Goal: Navigation & Orientation: Find specific page/section

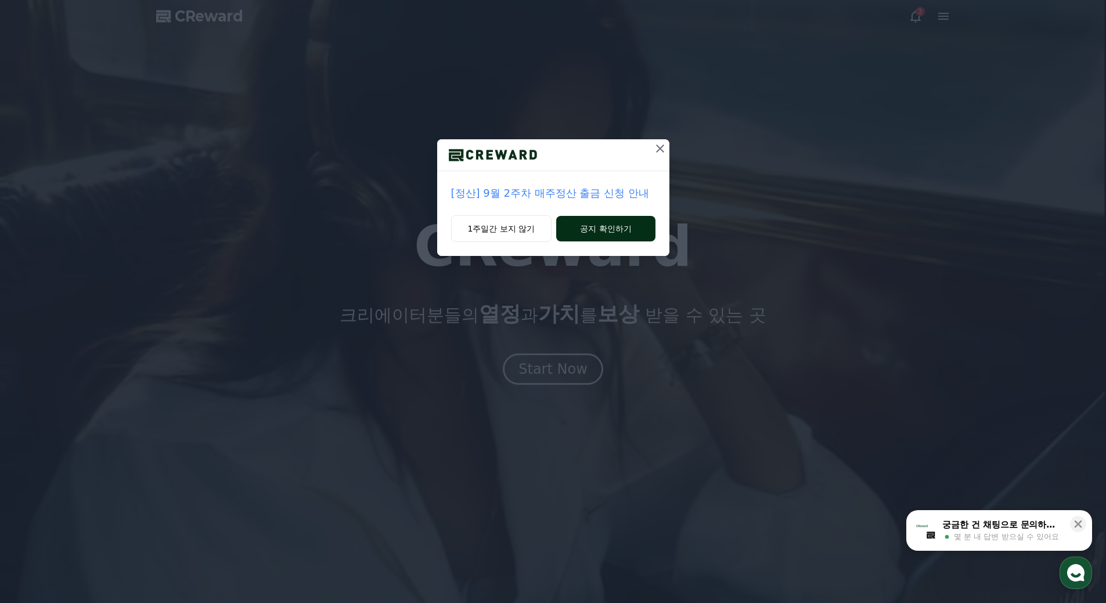
click at [600, 236] on button "공지 확인하기" at bounding box center [605, 229] width 99 height 26
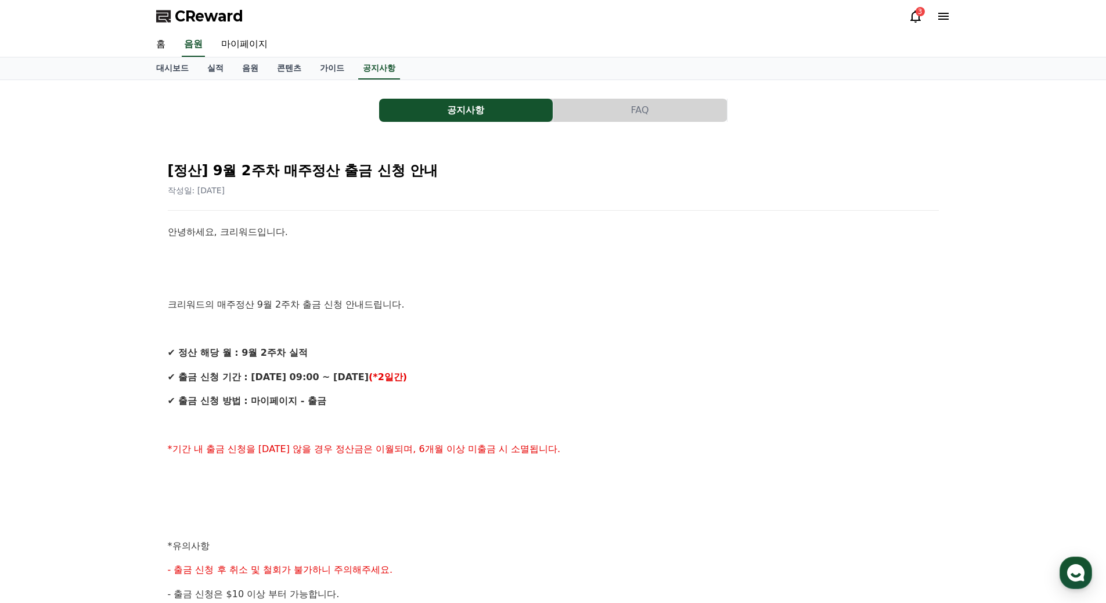
click at [630, 109] on button "FAQ" at bounding box center [640, 110] width 174 height 23
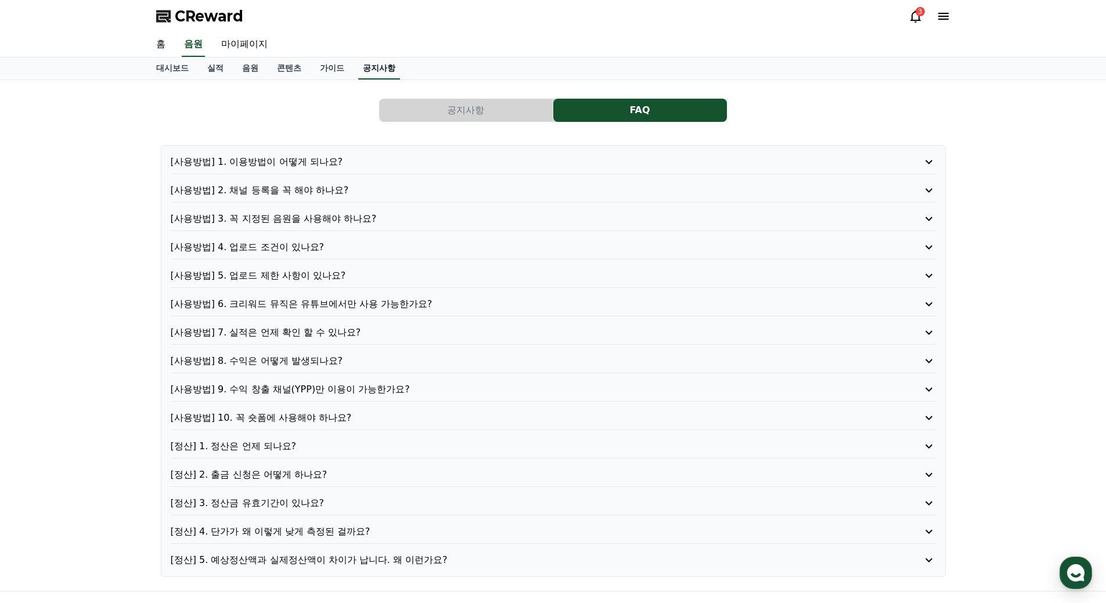
click at [378, 73] on link "공지사항" at bounding box center [379, 68] width 42 height 22
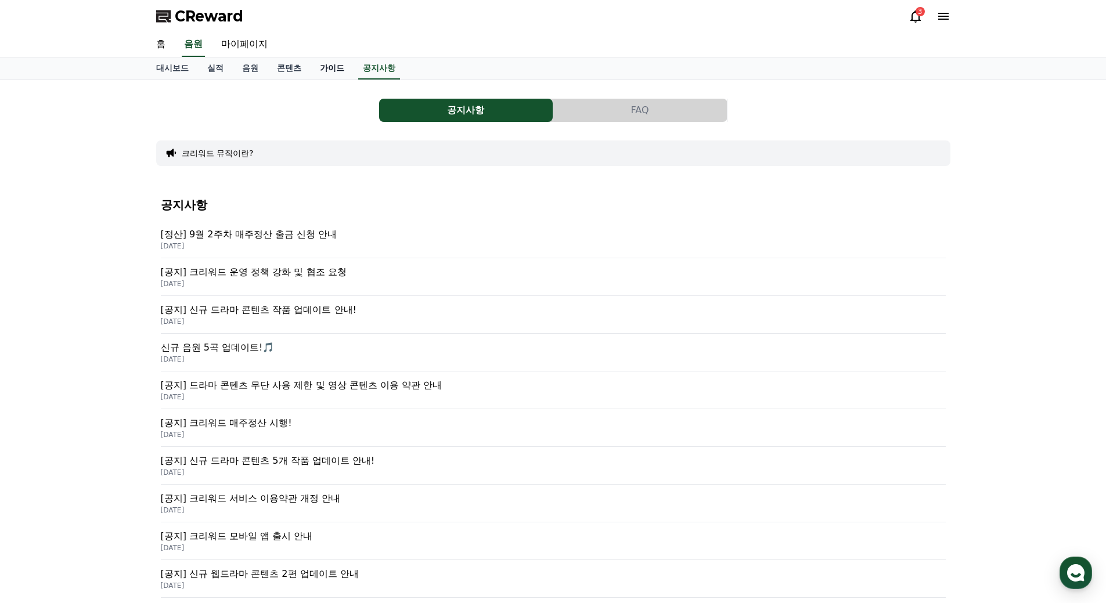
click at [334, 72] on link "가이드" at bounding box center [332, 68] width 43 height 22
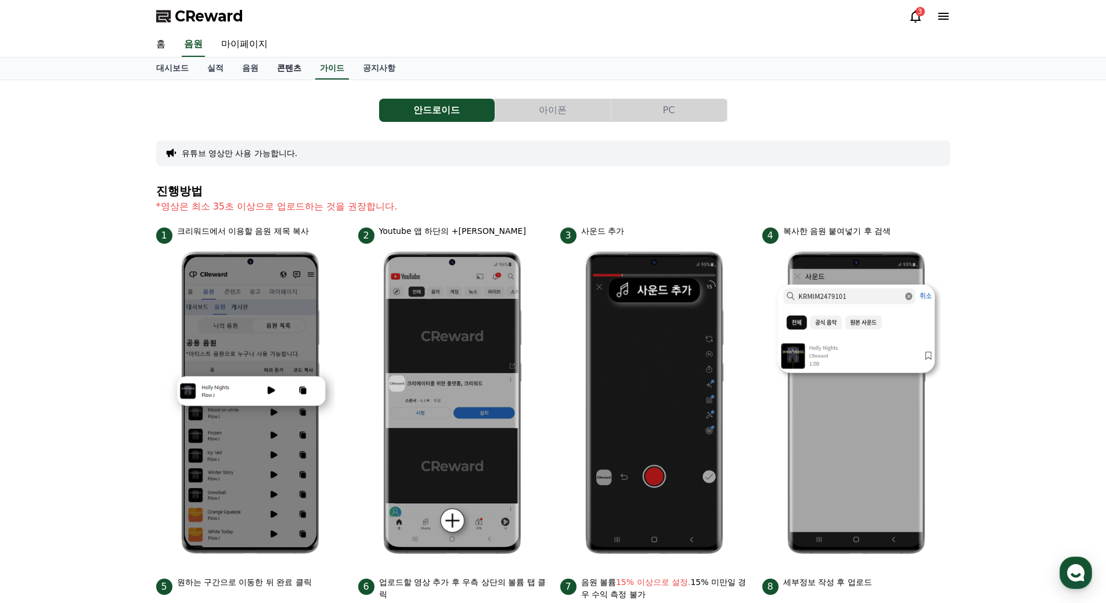
click at [280, 72] on link "콘텐츠" at bounding box center [289, 68] width 43 height 22
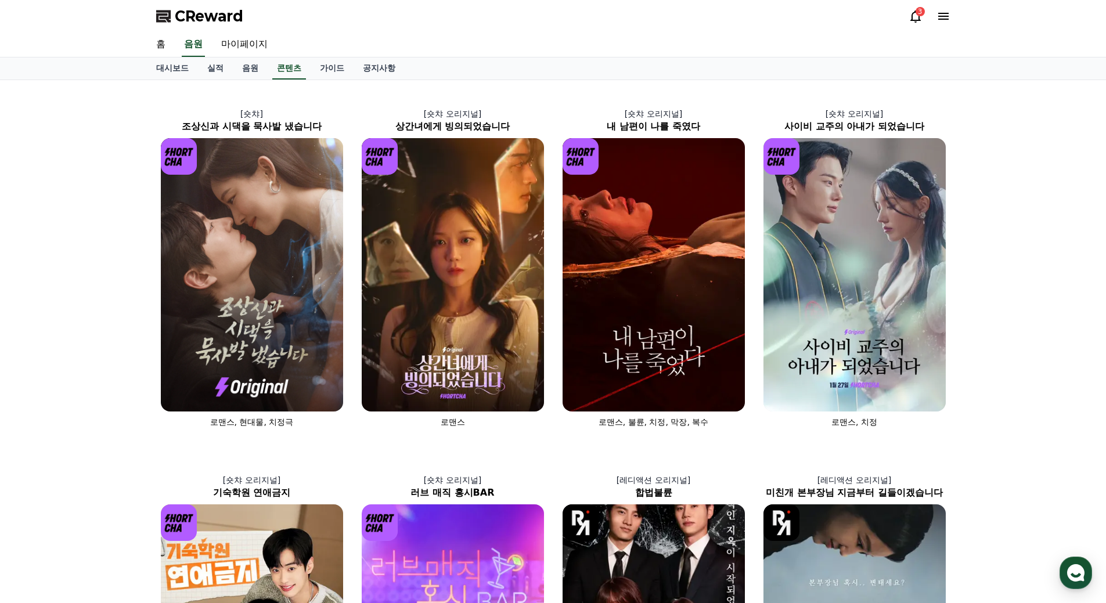
click at [208, 23] on span "CReward" at bounding box center [209, 16] width 69 height 19
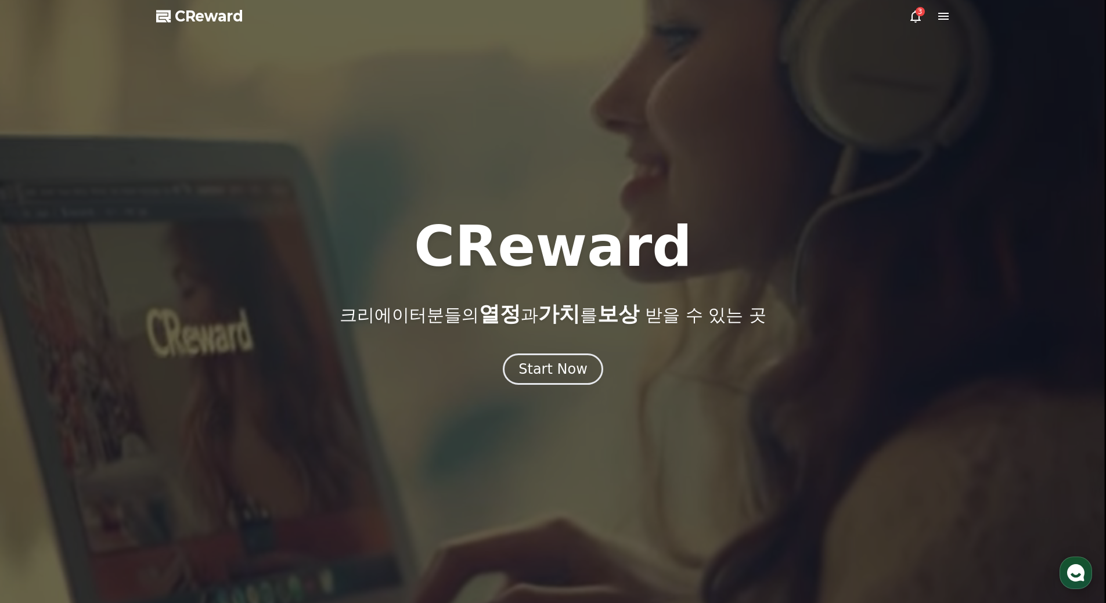
click at [1078, 571] on use "button" at bounding box center [1075, 572] width 17 height 17
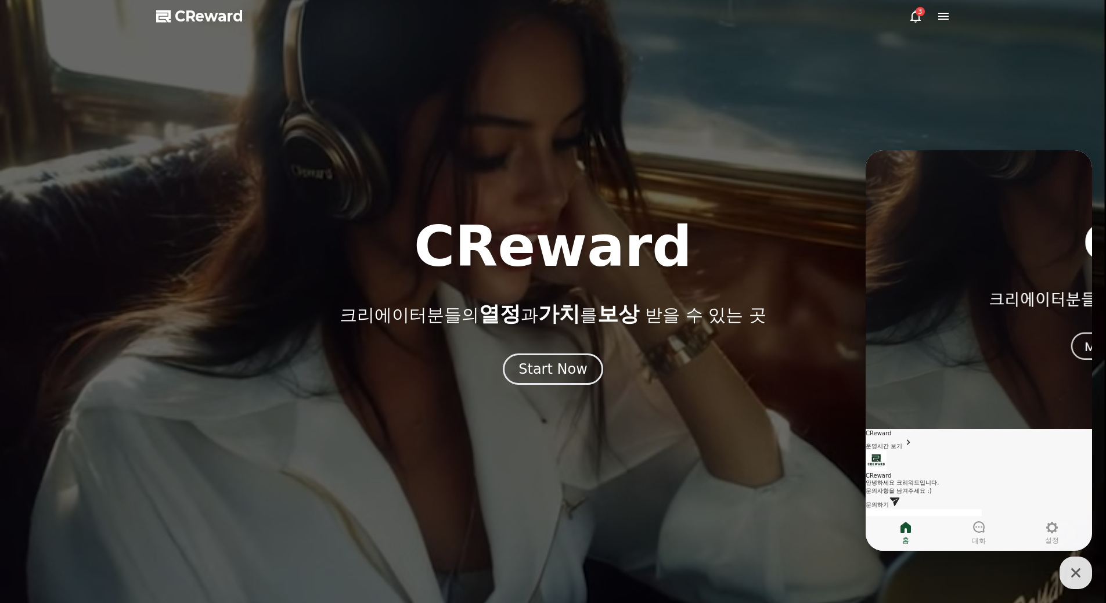
click at [949, 51] on div at bounding box center [553, 301] width 1106 height 603
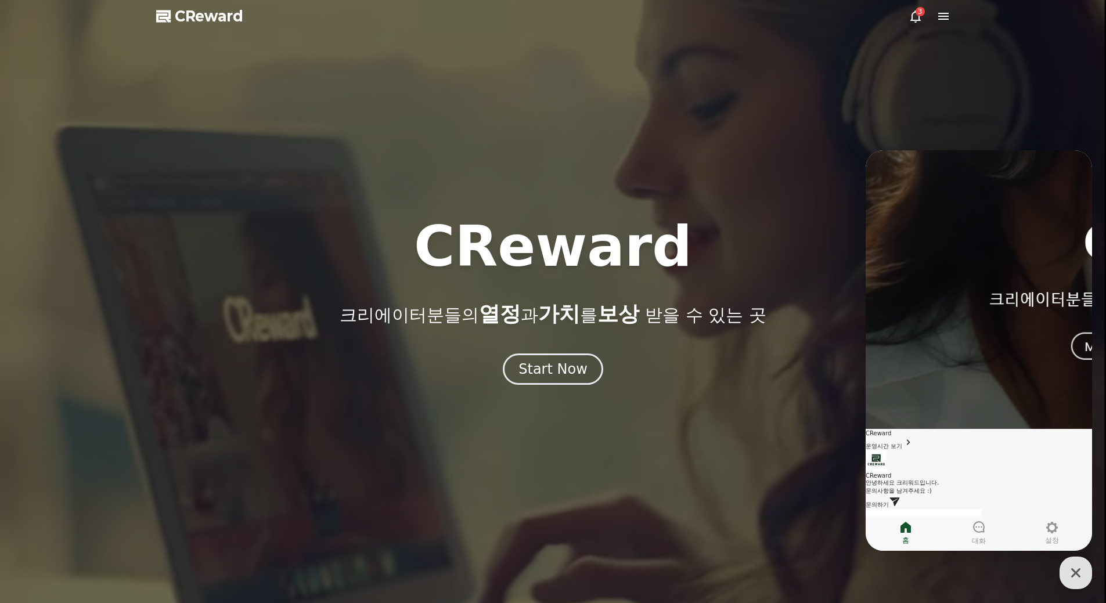
click at [915, 13] on icon at bounding box center [916, 16] width 14 height 14
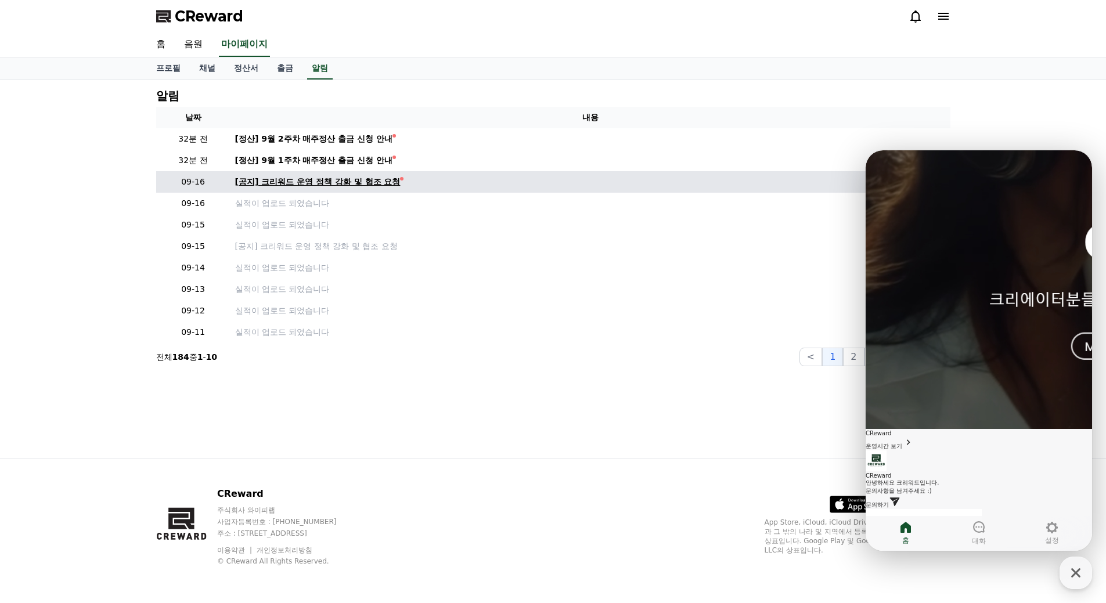
click at [340, 183] on div "[공지] 크리워드 운영 정책 강화 및 협조 요청" at bounding box center [317, 182] width 165 height 12
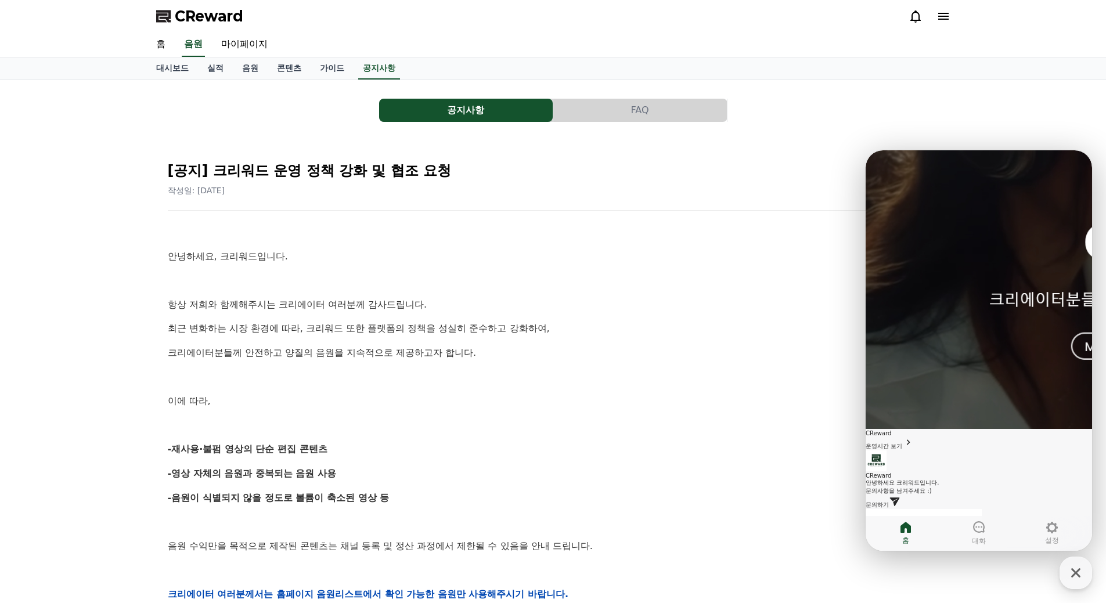
scroll to position [116, 0]
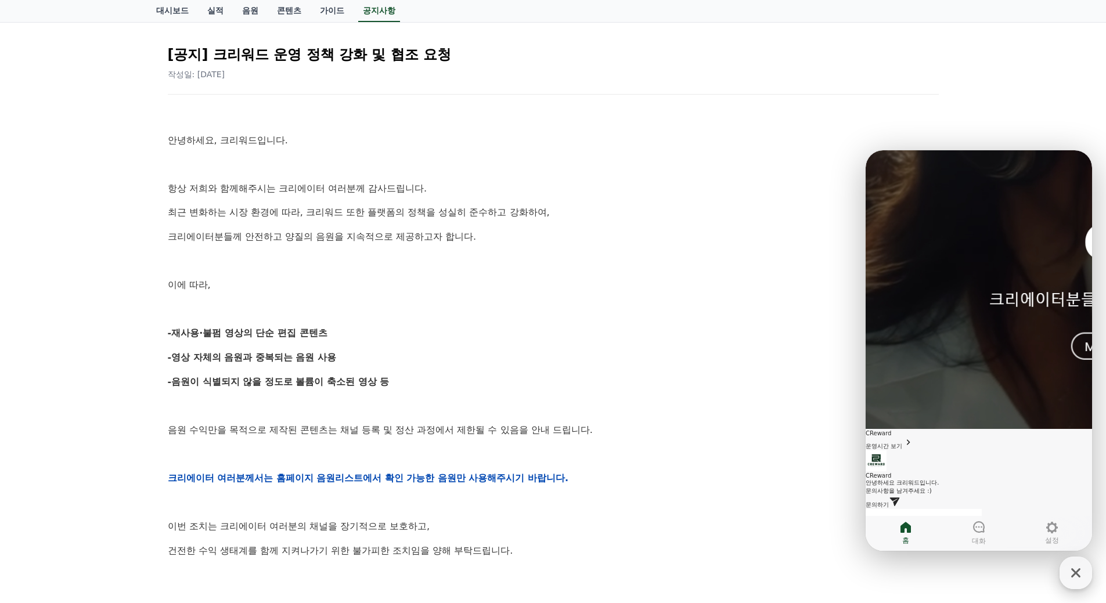
click at [1070, 567] on icon "button" at bounding box center [1076, 573] width 21 height 21
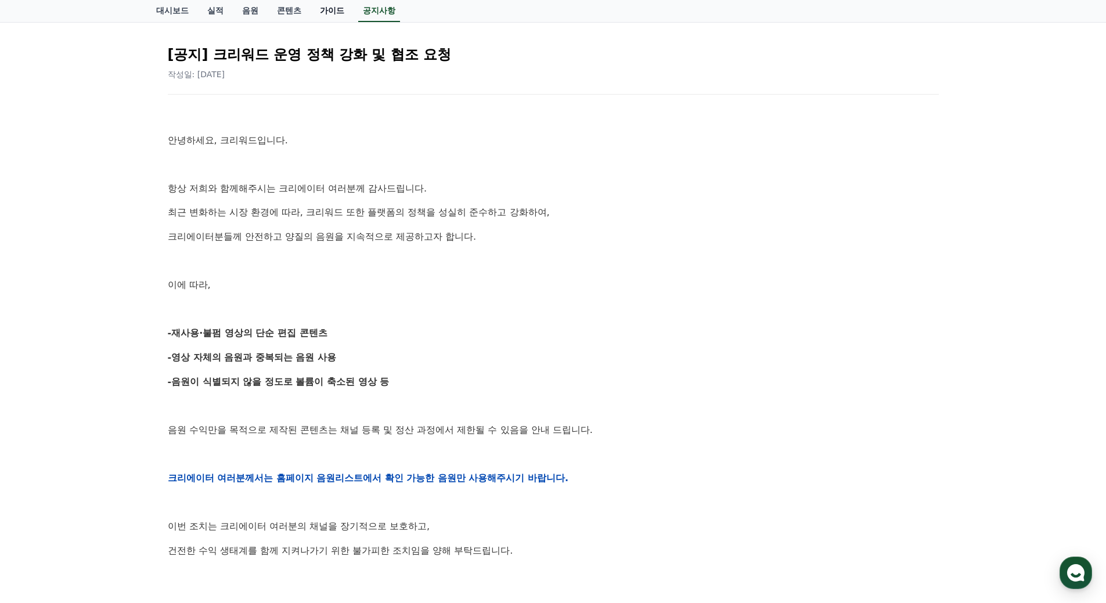
click at [328, 8] on link "가이드" at bounding box center [332, 11] width 43 height 22
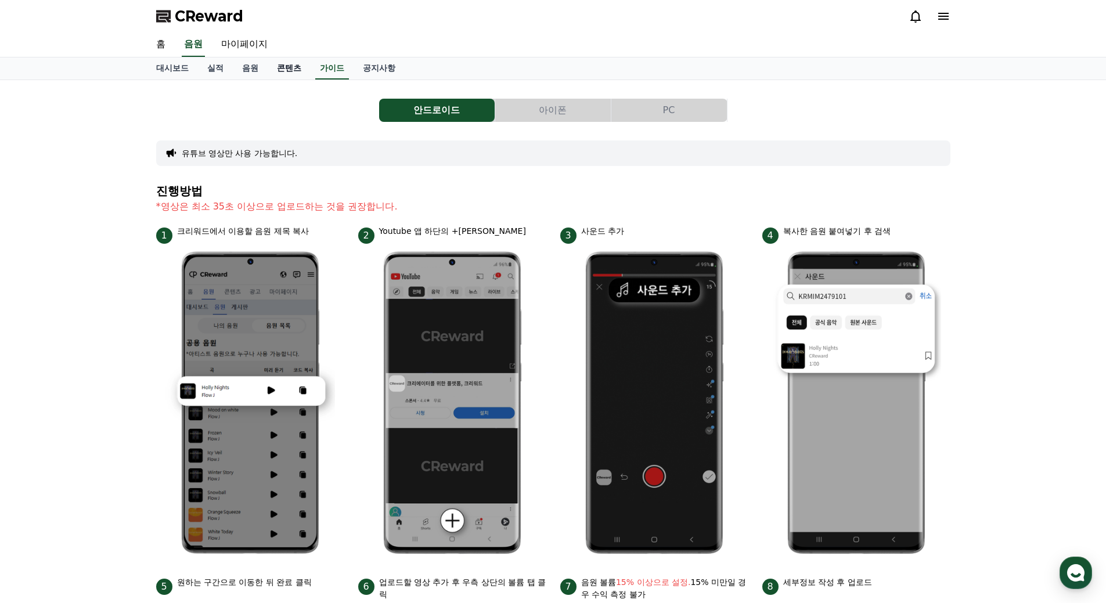
click at [289, 70] on link "콘텐츠" at bounding box center [289, 68] width 43 height 22
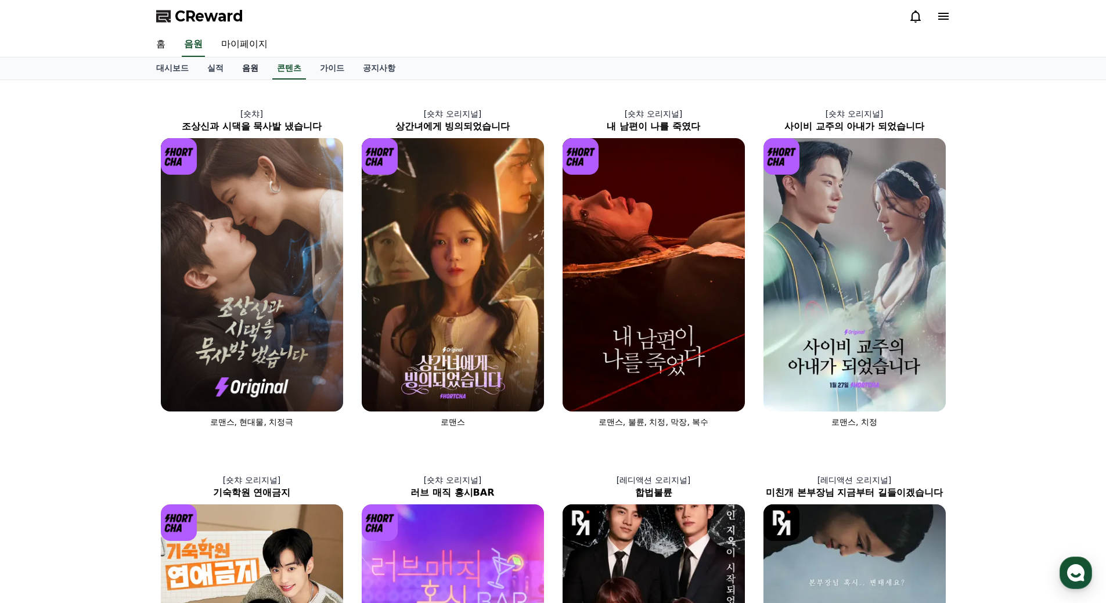
click at [253, 71] on link "음원" at bounding box center [250, 68] width 35 height 22
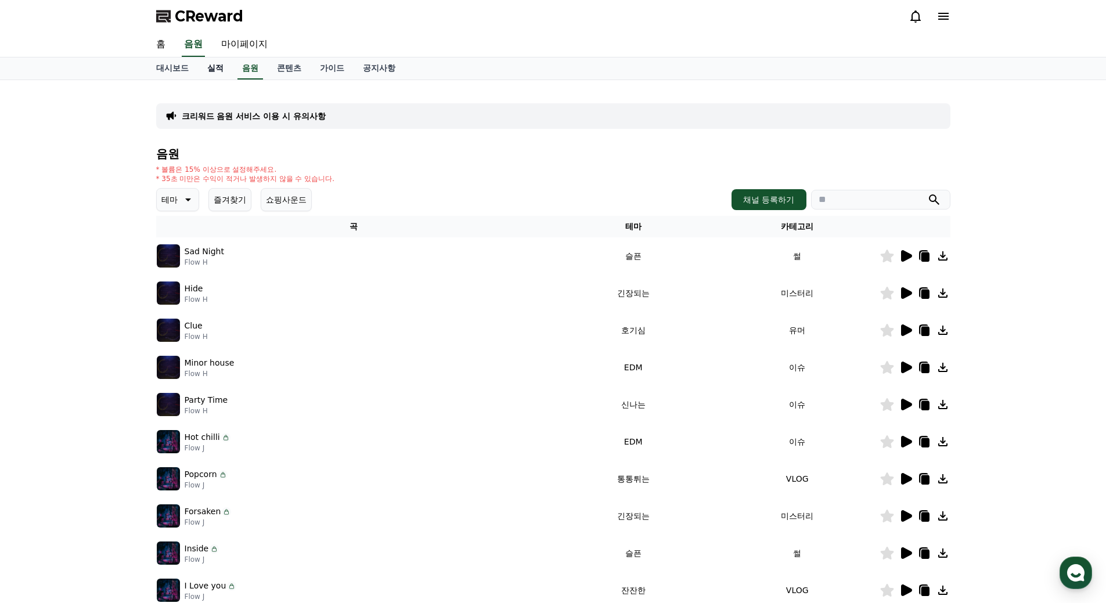
click at [215, 71] on link "실적" at bounding box center [215, 68] width 35 height 22
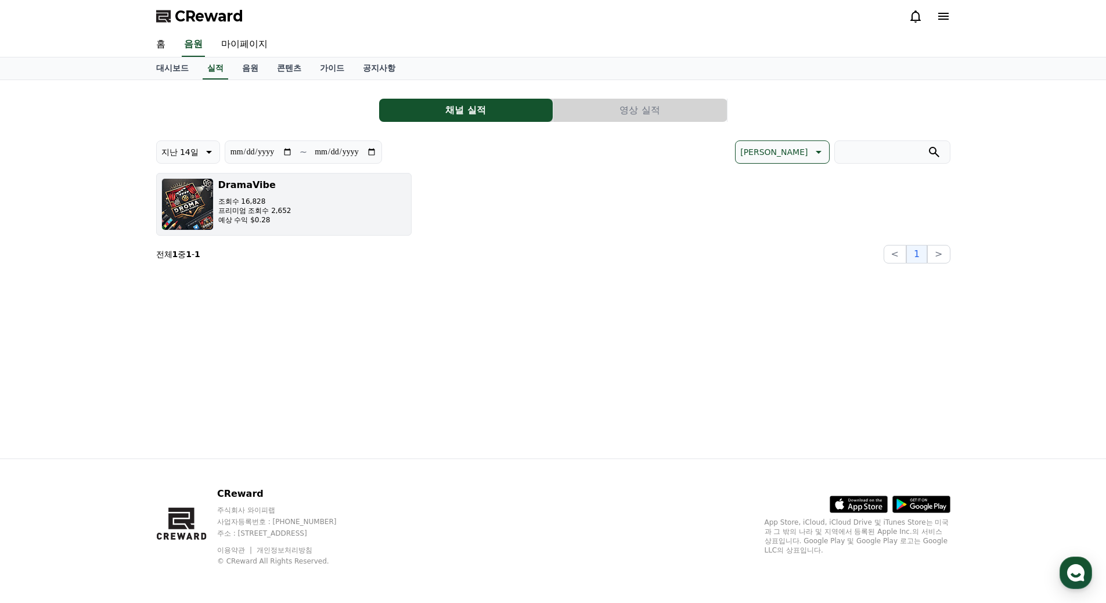
click at [229, 208] on p "프리미엄 조회수 2,652" at bounding box center [254, 210] width 73 height 9
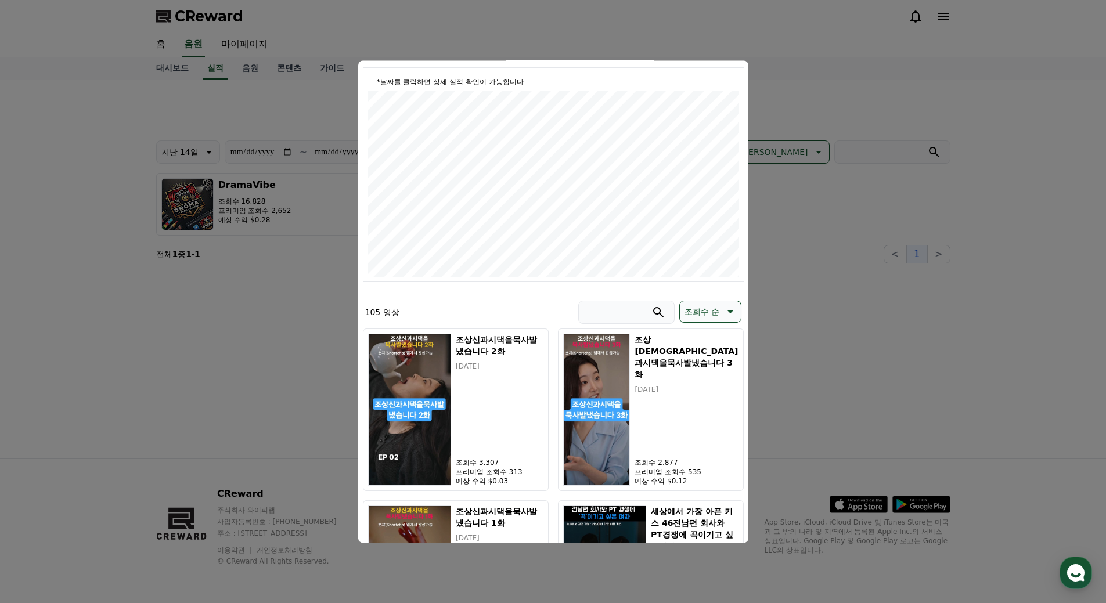
scroll to position [232, 0]
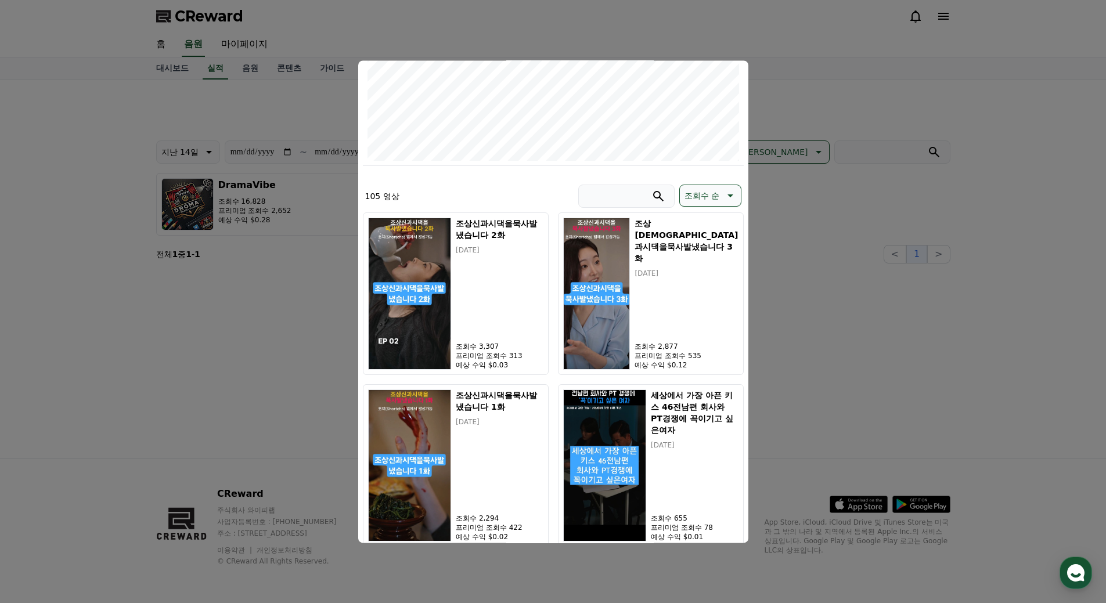
click at [788, 87] on button "close modal" at bounding box center [553, 301] width 1106 height 603
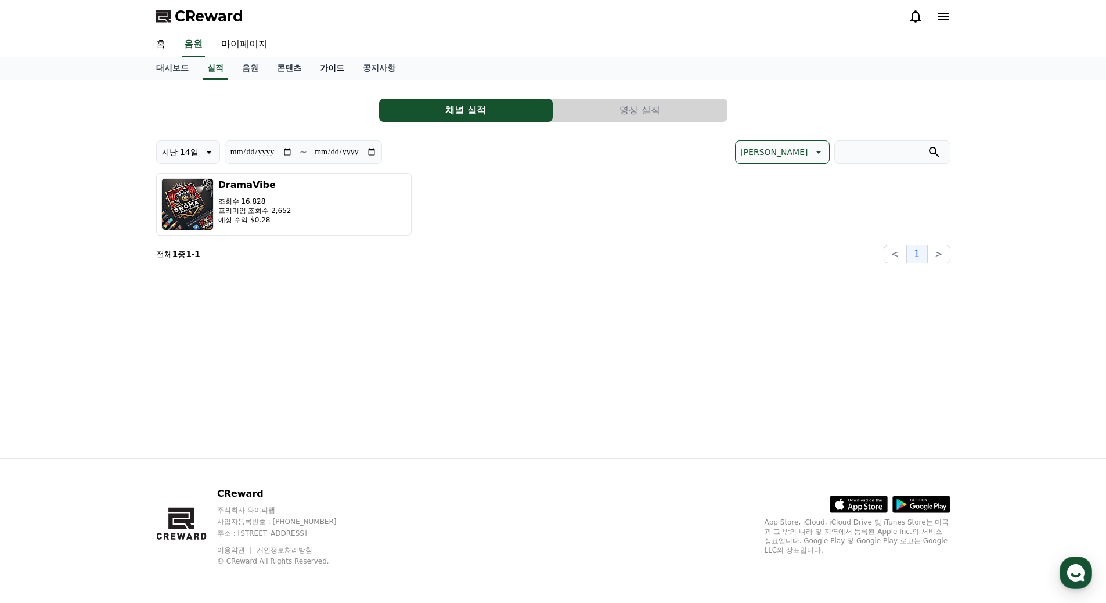
click at [335, 71] on link "가이드" at bounding box center [332, 68] width 43 height 22
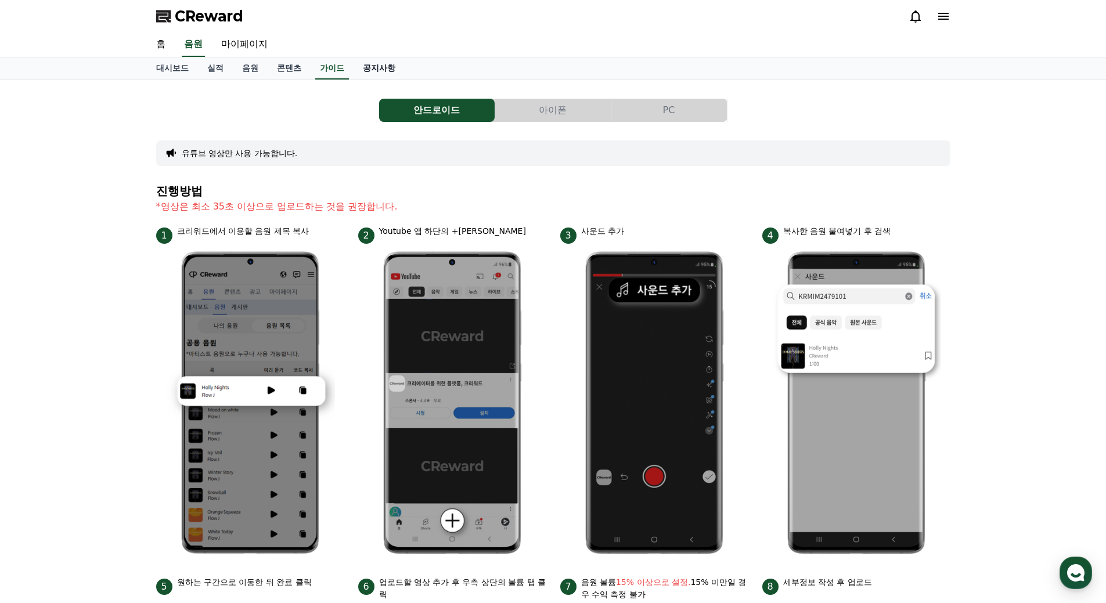
click at [377, 72] on link "공지사항" at bounding box center [379, 68] width 51 height 22
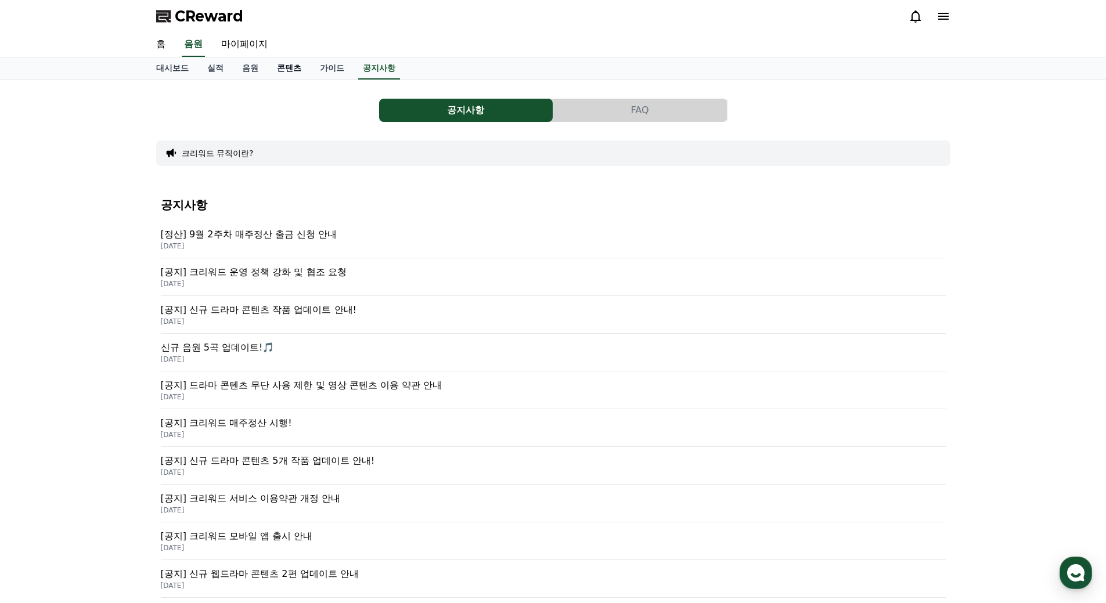
click at [299, 67] on link "콘텐츠" at bounding box center [289, 68] width 43 height 22
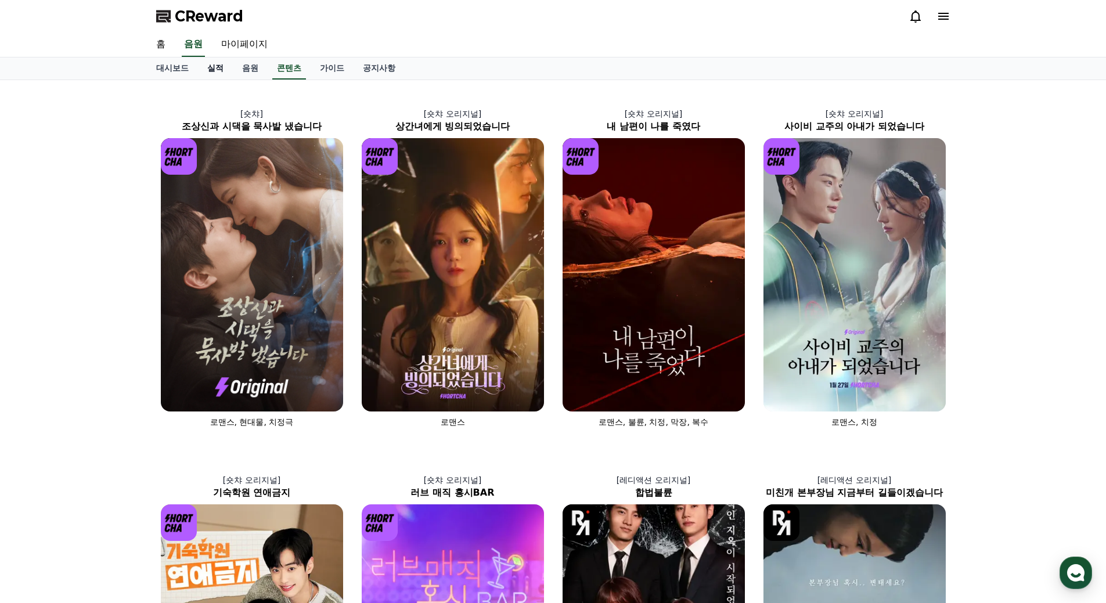
click at [209, 68] on link "실적" at bounding box center [215, 68] width 35 height 22
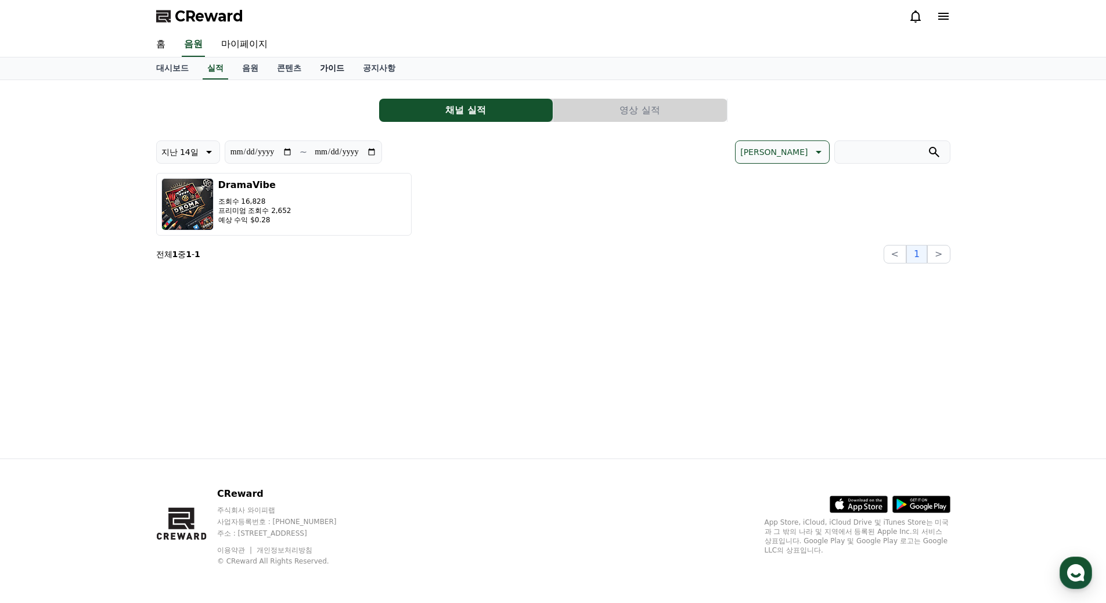
click at [325, 66] on link "가이드" at bounding box center [332, 68] width 43 height 22
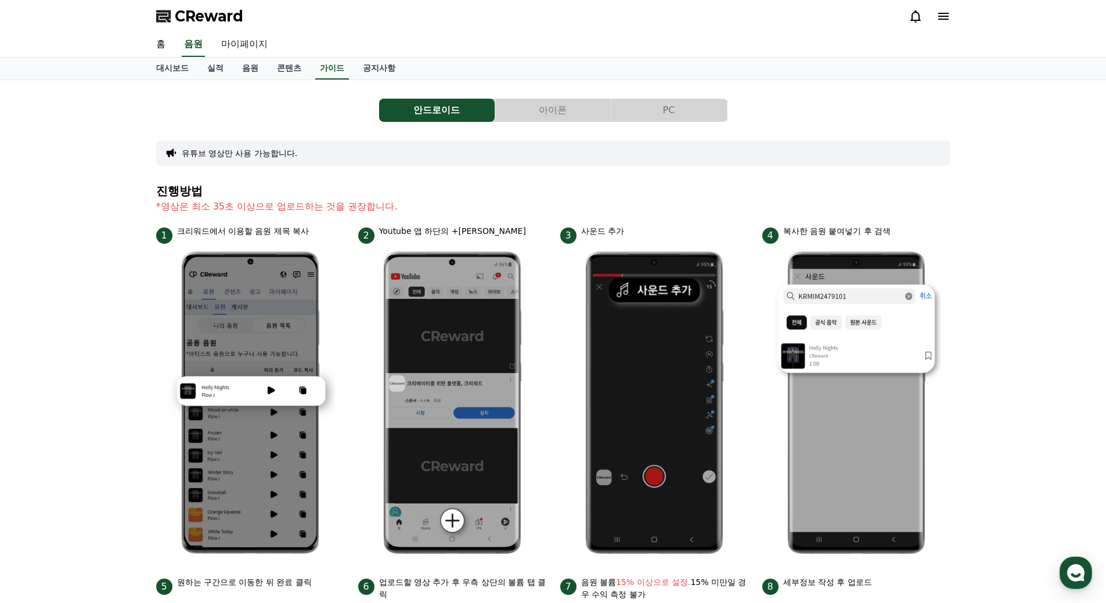
click at [249, 48] on link "마이페이지" at bounding box center [244, 45] width 65 height 24
select select "**********"
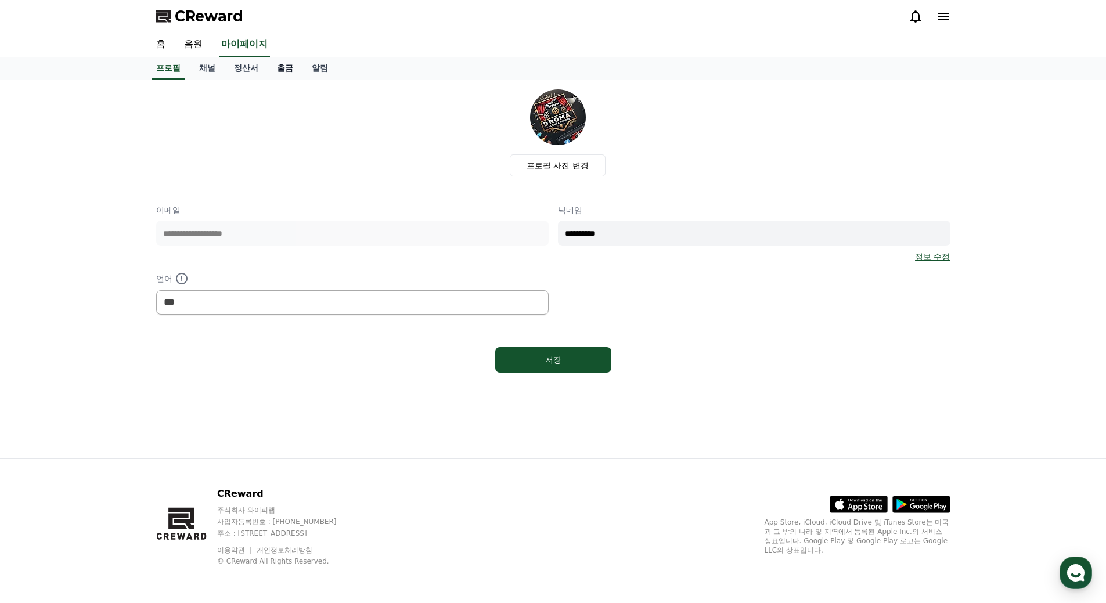
click at [290, 71] on link "출금" at bounding box center [285, 68] width 35 height 22
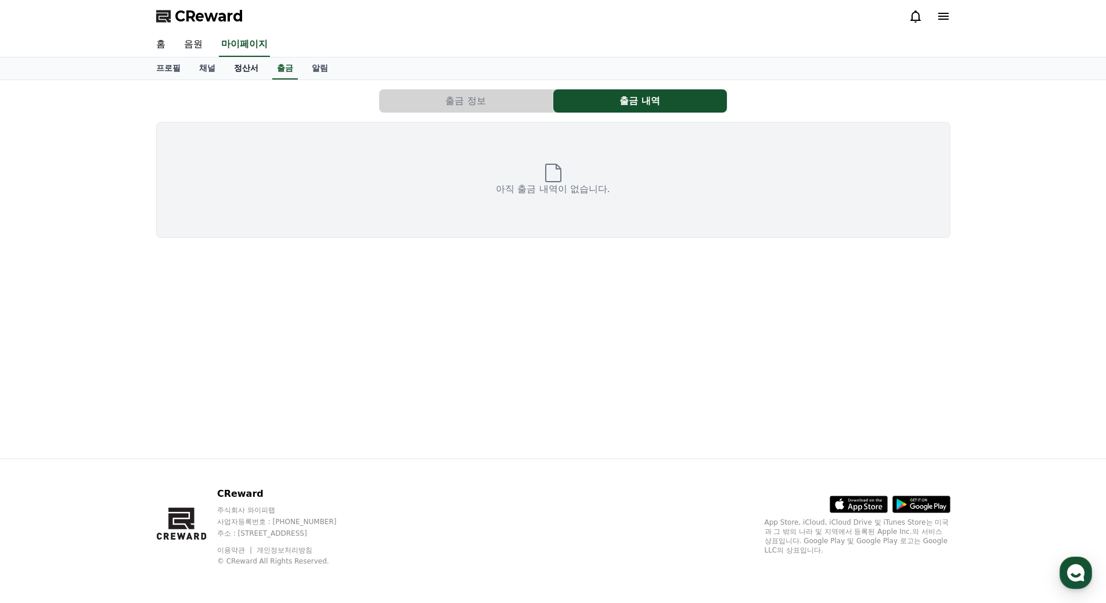
click at [239, 68] on link "정산서" at bounding box center [246, 68] width 43 height 22
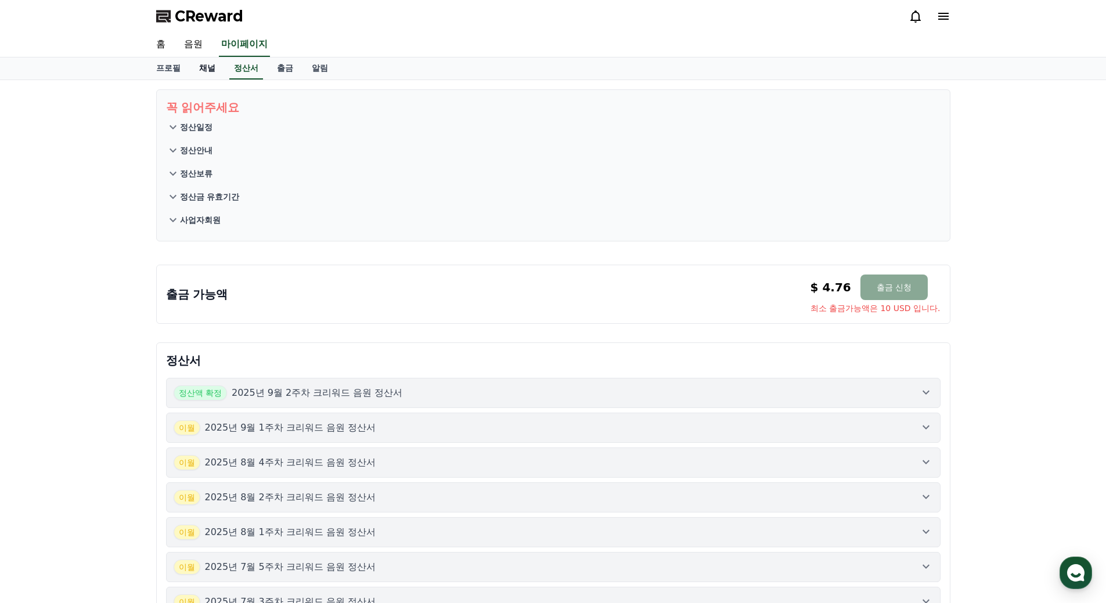
click at [204, 70] on link "채널" at bounding box center [207, 68] width 35 height 22
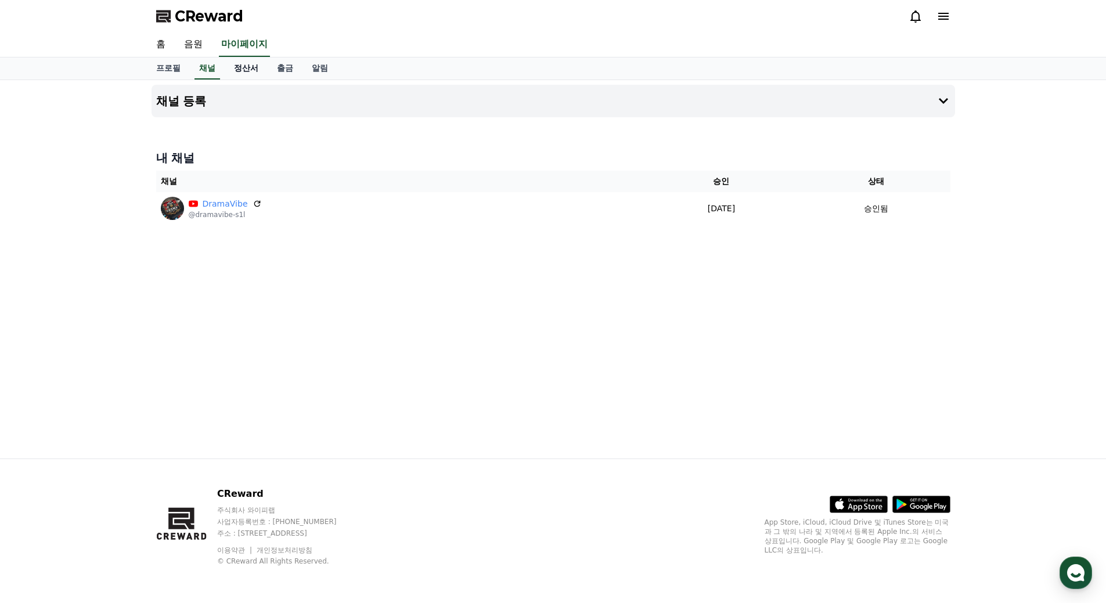
click at [239, 70] on link "정산서" at bounding box center [246, 68] width 43 height 22
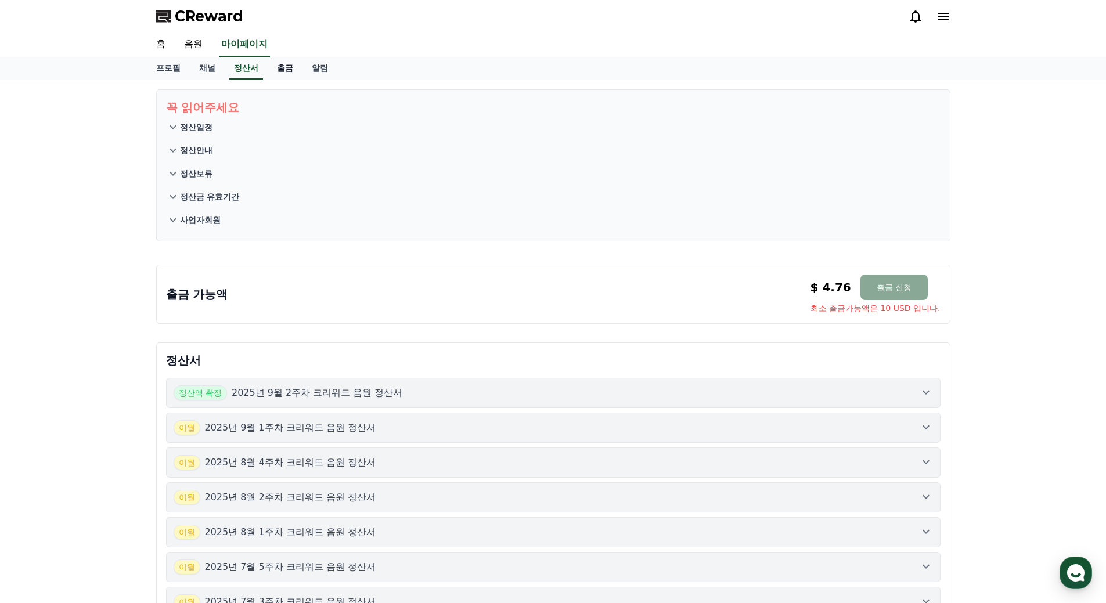
click at [278, 70] on link "출금" at bounding box center [285, 68] width 35 height 22
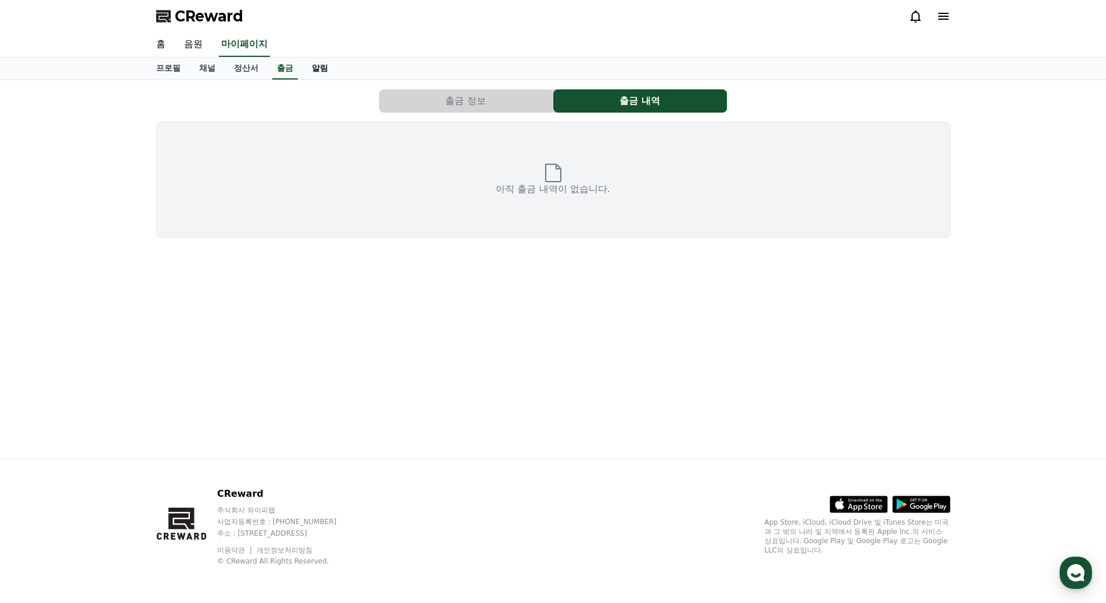
click at [321, 74] on link "알림" at bounding box center [320, 68] width 35 height 22
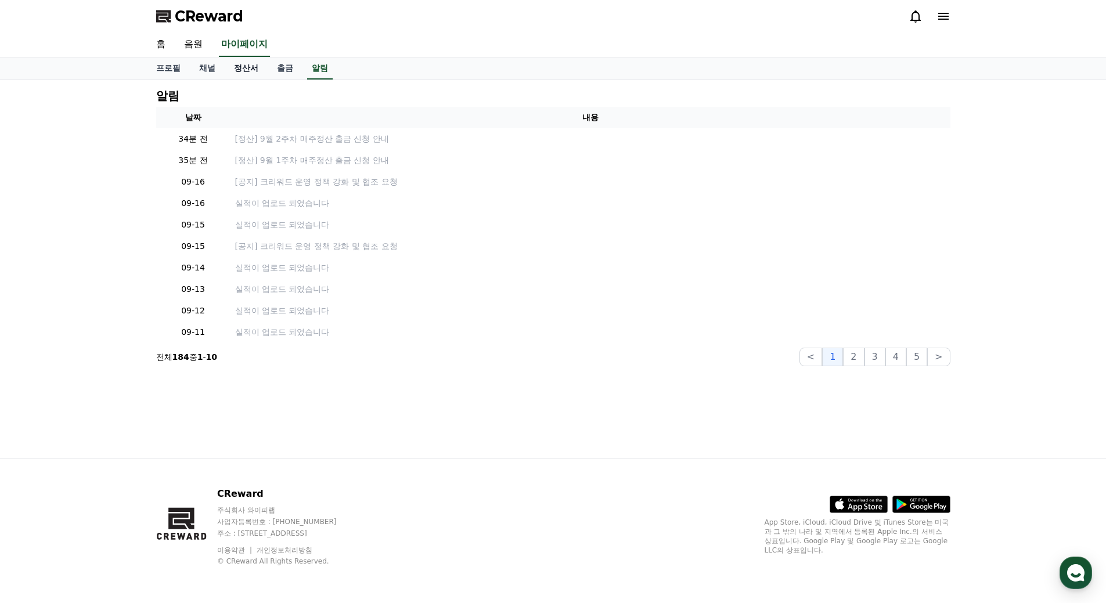
click at [232, 73] on link "정산서" at bounding box center [246, 68] width 43 height 22
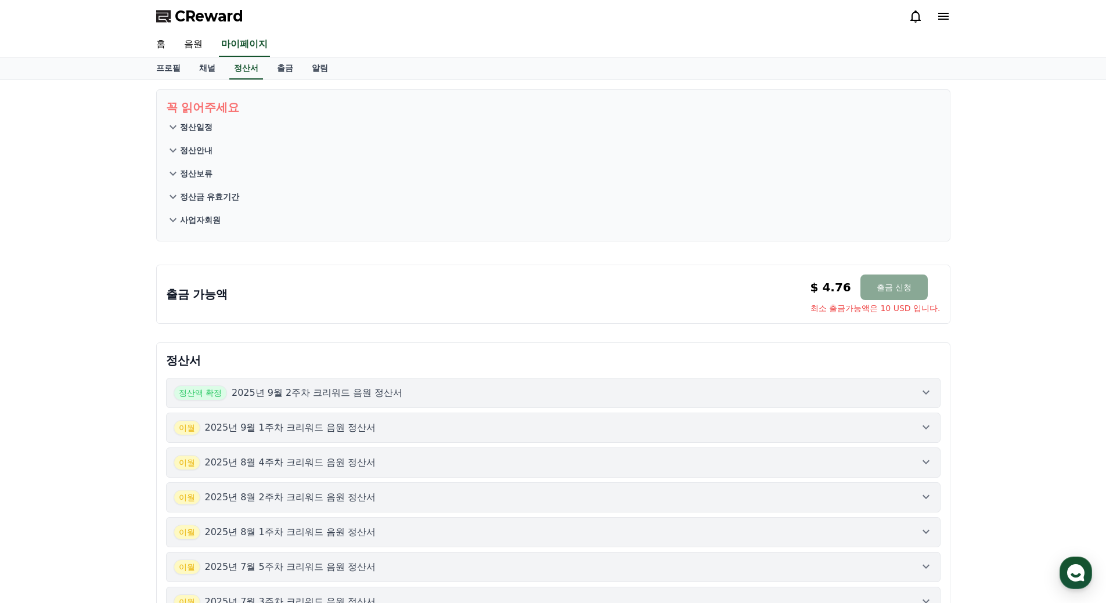
click at [211, 20] on span "CReward" at bounding box center [209, 16] width 69 height 19
